Goal: Task Accomplishment & Management: Manage account settings

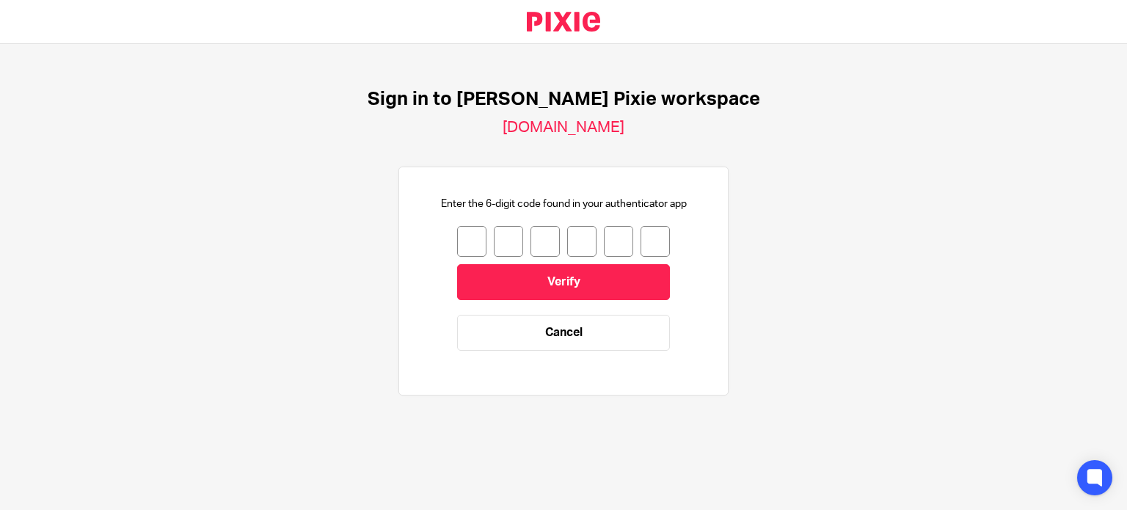
click at [457, 240] on input "number" at bounding box center [471, 241] width 29 height 31
type input "1"
type input "6"
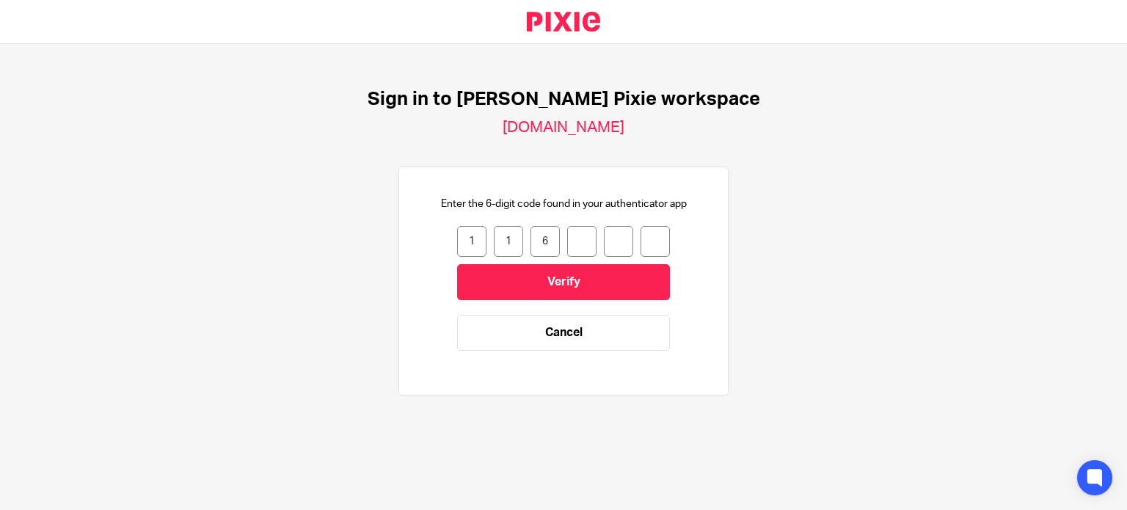
type input "7"
type input "4"
type input "9"
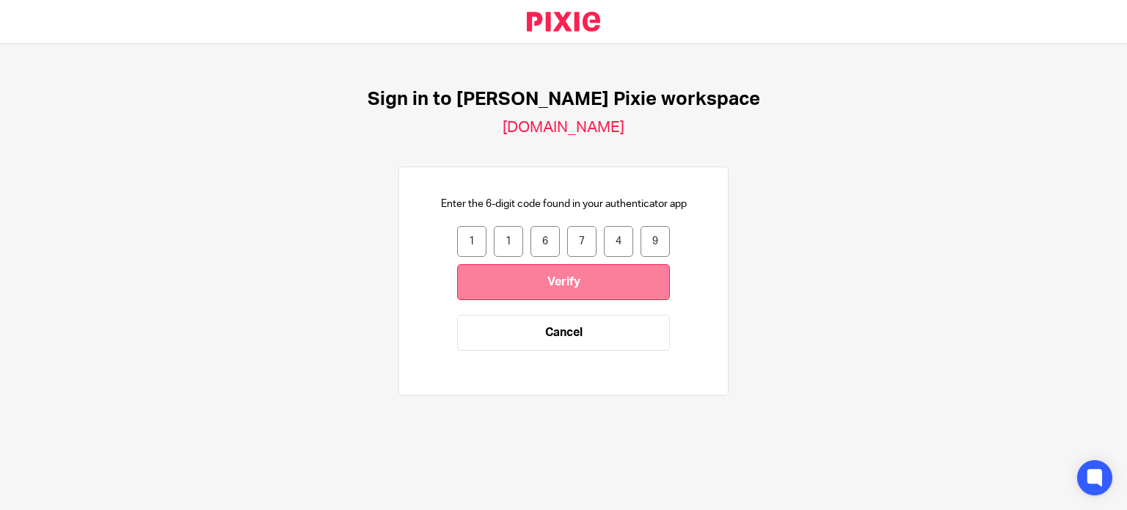
click at [523, 284] on input "Verify" at bounding box center [563, 282] width 213 height 36
